Goal: Information Seeking & Learning: Learn about a topic

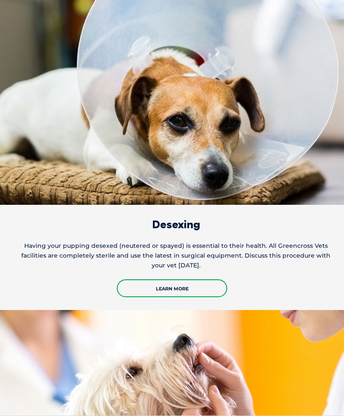
scroll to position [2175, 0]
click at [200, 279] on link "Learn More" at bounding box center [172, 288] width 111 height 18
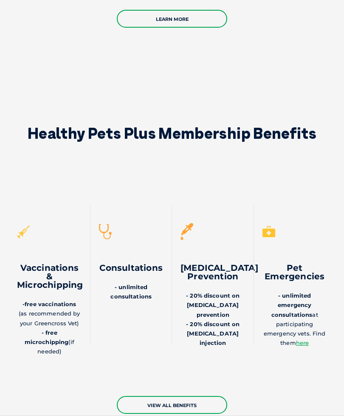
scroll to position [3046, 0]
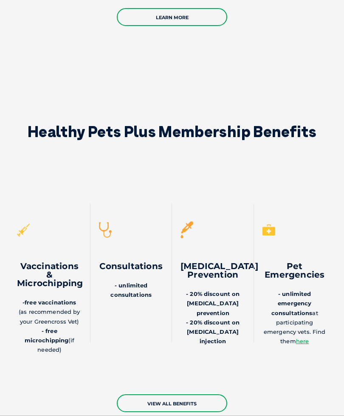
click at [207, 394] on link "view all benefits" at bounding box center [172, 403] width 111 height 18
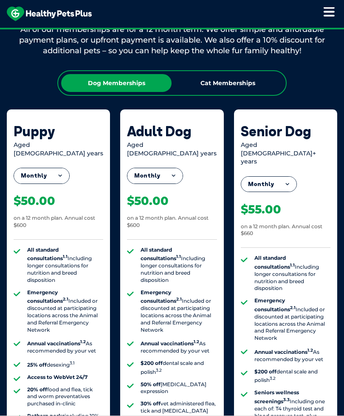
scroll to position [679, 0]
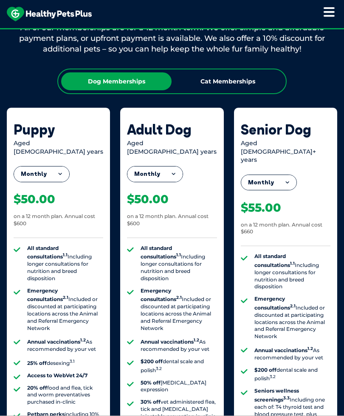
click at [60, 166] on button "Monthly" at bounding box center [41, 173] width 55 height 15
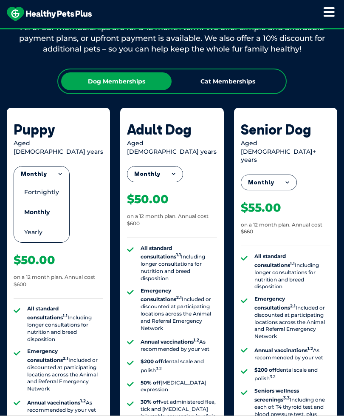
click at [42, 223] on li "Yearly" at bounding box center [41, 232] width 55 height 20
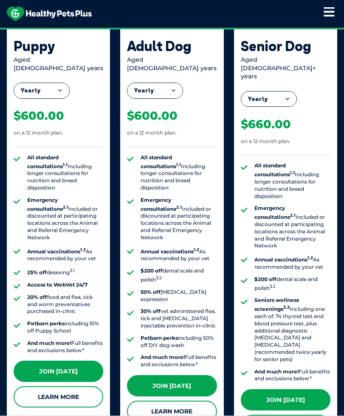
scroll to position [765, 0]
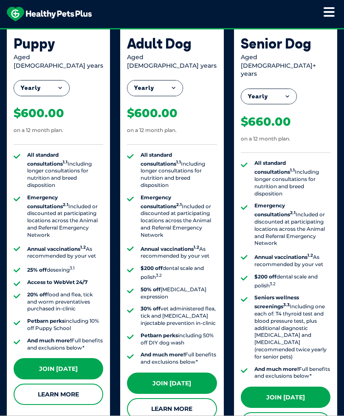
click at [43, 383] on link "Learn More" at bounding box center [59, 393] width 90 height 21
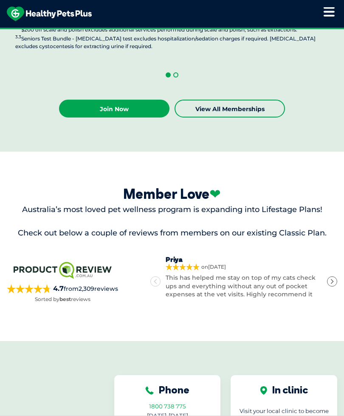
scroll to position [2600, 0]
